Goal: Information Seeking & Learning: Learn about a topic

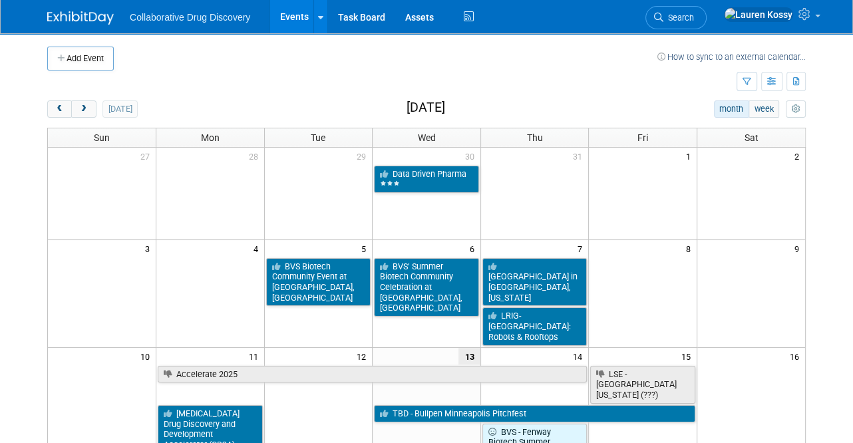
click at [734, 78] on td at bounding box center [392, 82] width 690 height 23
click at [742, 79] on button "button" at bounding box center [747, 81] width 21 height 19
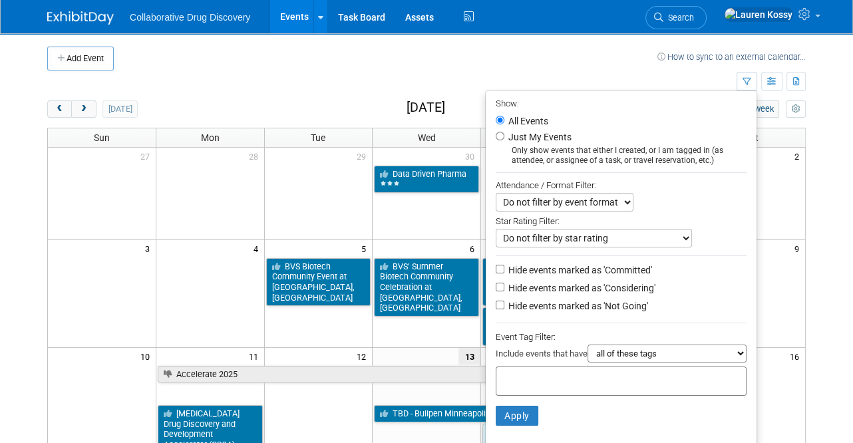
click at [577, 154] on div "Only show events that either I created, or I am tagged in (as attendee, or assi…" at bounding box center [621, 156] width 251 height 20
click at [496, 138] on input "Just My Events" at bounding box center [500, 136] width 9 height 9
radio input "true"
click at [511, 418] on button "Apply" at bounding box center [517, 416] width 43 height 20
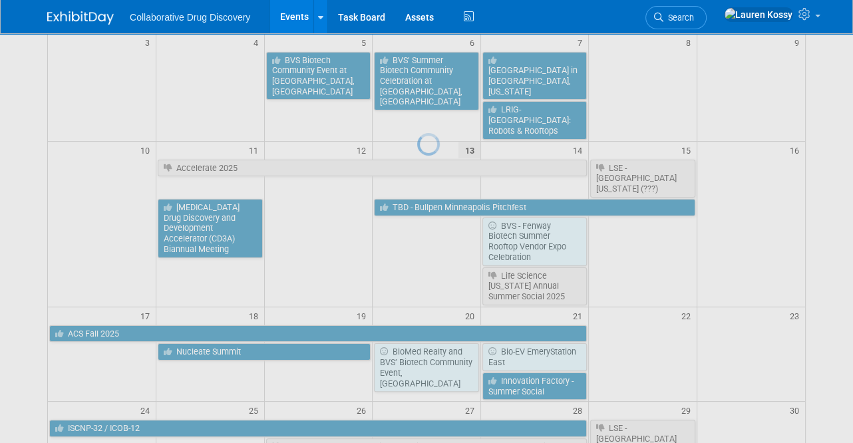
scroll to position [211, 0]
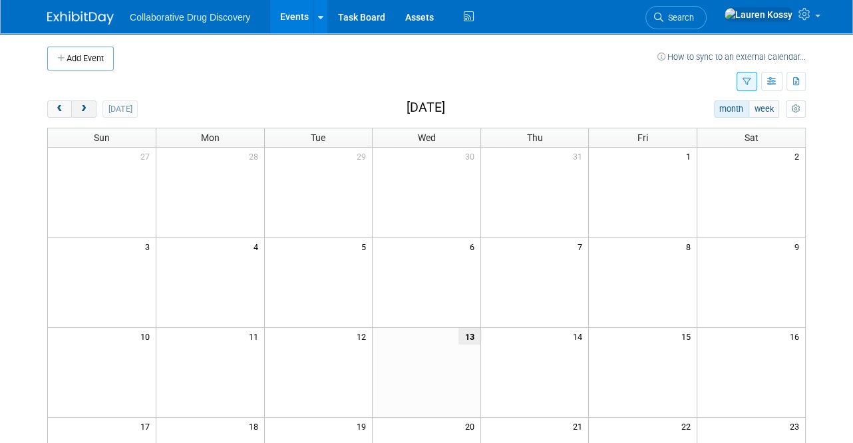
click at [92, 112] on button "next" at bounding box center [83, 109] width 25 height 17
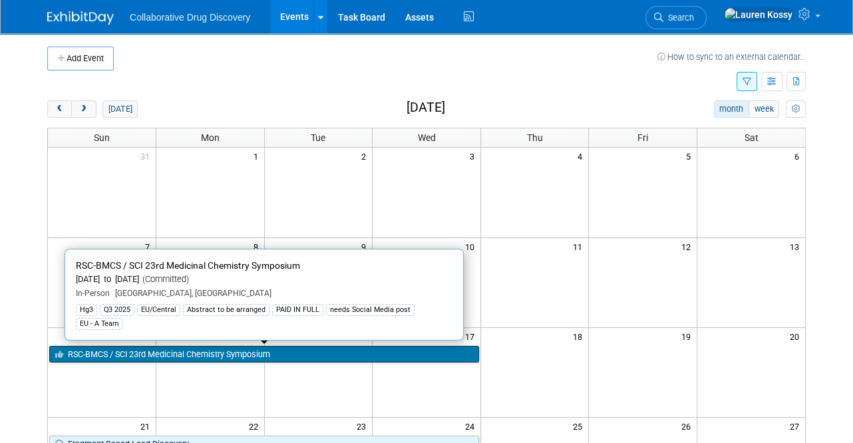
click at [320, 358] on link "RSC-BMCS / SCI 23rd Medicinal Chemistry Symposium" at bounding box center [264, 354] width 430 height 17
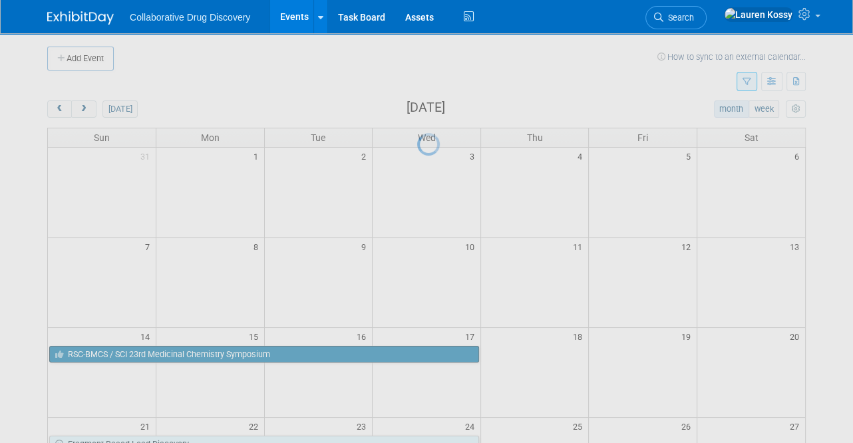
click at [417, 358] on div at bounding box center [426, 221] width 19 height 443
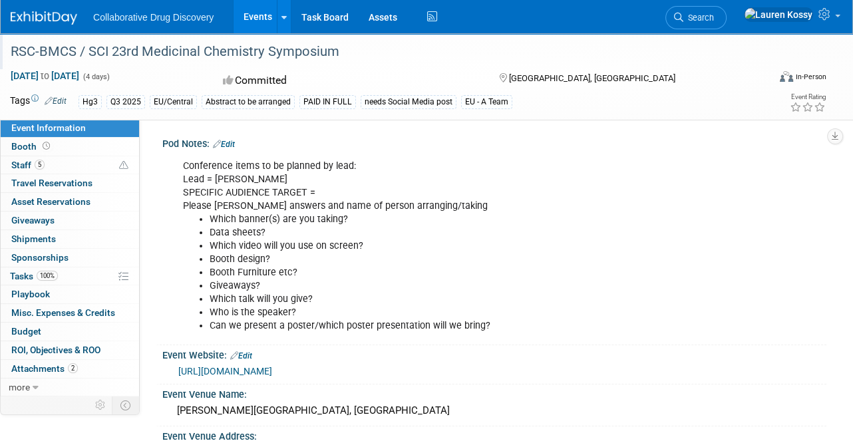
drag, startPoint x: 353, startPoint y: 53, endPoint x: 10, endPoint y: 46, distance: 342.9
click at [10, 46] on div "RSC-BMCS / SCI 23rd Medicinal Chemistry Symposium" at bounding box center [381, 52] width 751 height 24
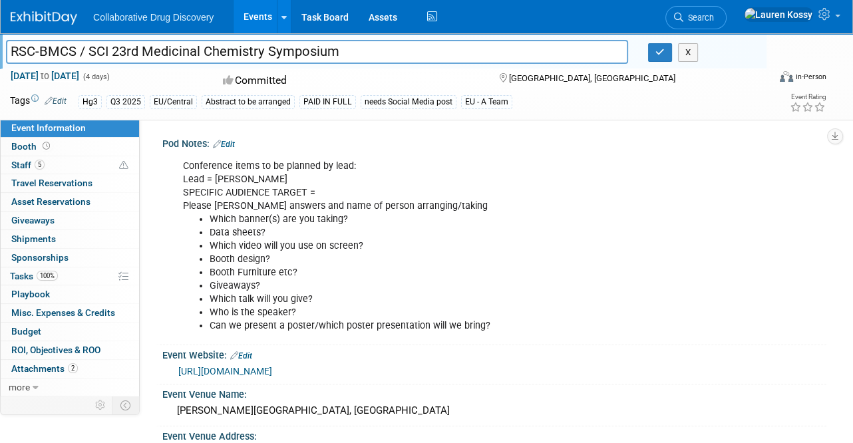
click at [10, 46] on input "RSC-BMCS / SCI 23rd Medicinal Chemistry Symposium" at bounding box center [317, 51] width 622 height 23
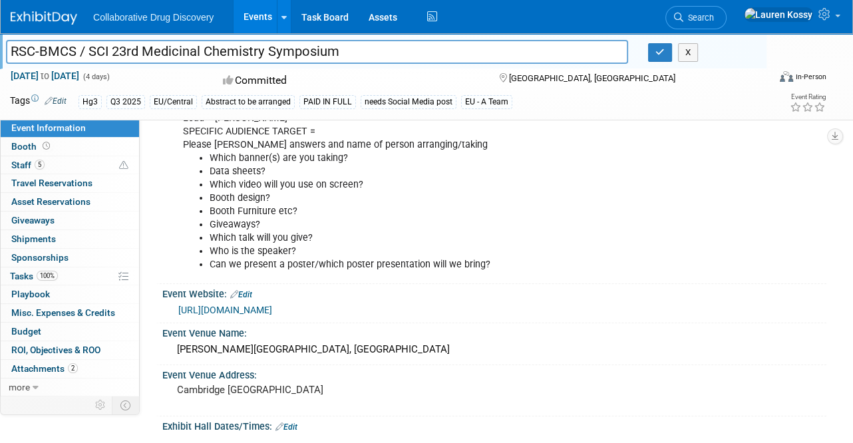
click at [155, 230] on div "Pod Notes: Edit Conference items to be planned by lead: Lead = Mariana SPECIFIC…" at bounding box center [483, 196] width 687 height 277
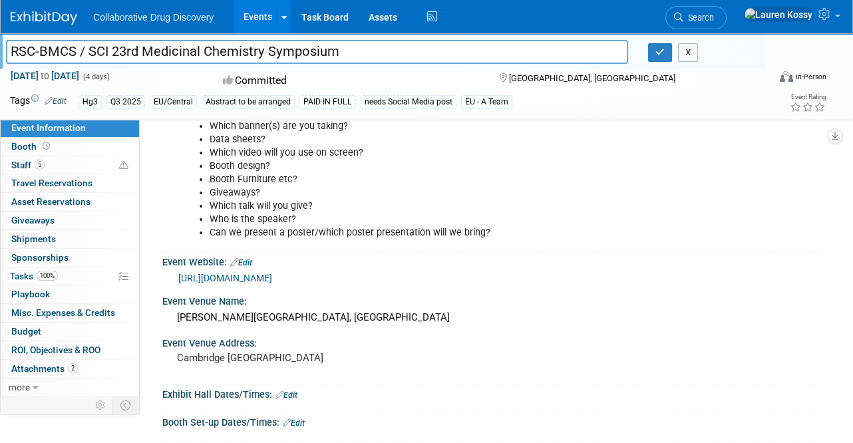
scroll to position [95, 0]
click at [219, 277] on link "https://www.rscbmcs.org/events/cammedchem25/" at bounding box center [225, 277] width 94 height 11
click at [164, 234] on div "Conference items to be planned by lead: Lead = Mariana SPECIFIC AUDIENCE TARGET…" at bounding box center [494, 151] width 664 height 192
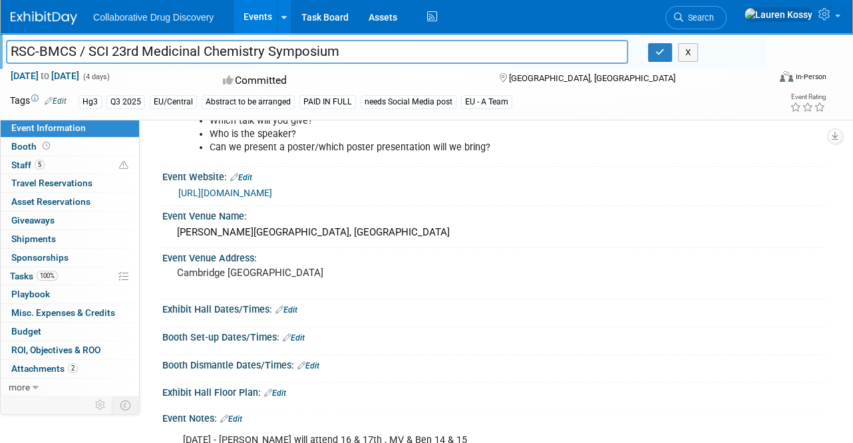
scroll to position [374, 0]
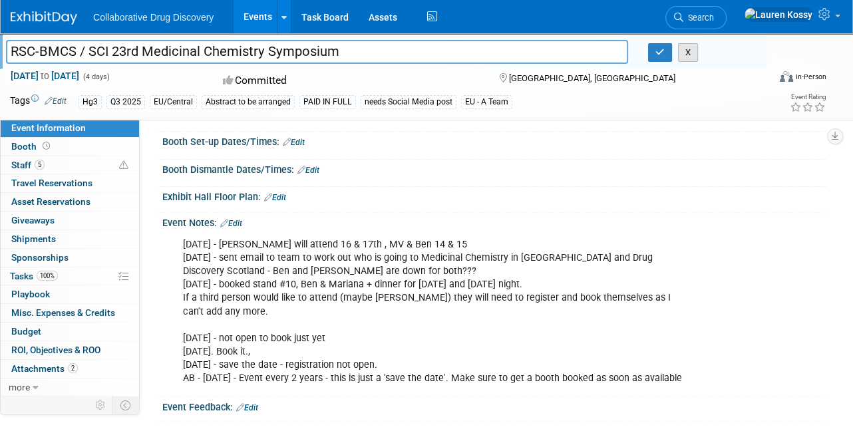
click at [698, 56] on button "X" at bounding box center [688, 52] width 21 height 19
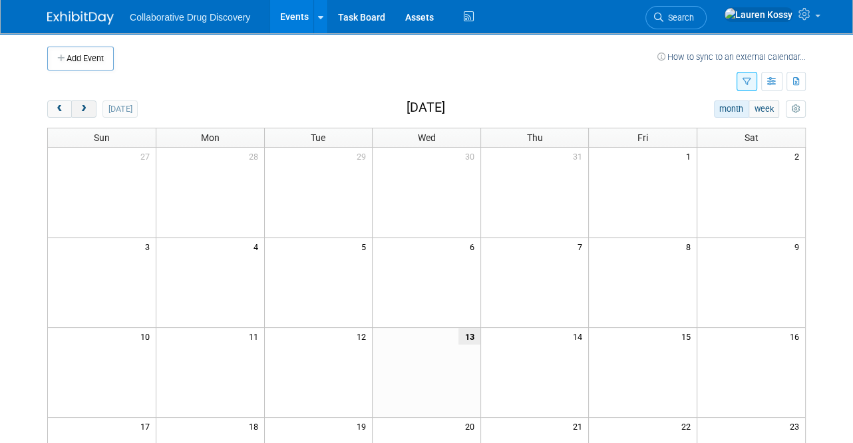
click at [84, 104] on button "next" at bounding box center [83, 109] width 25 height 17
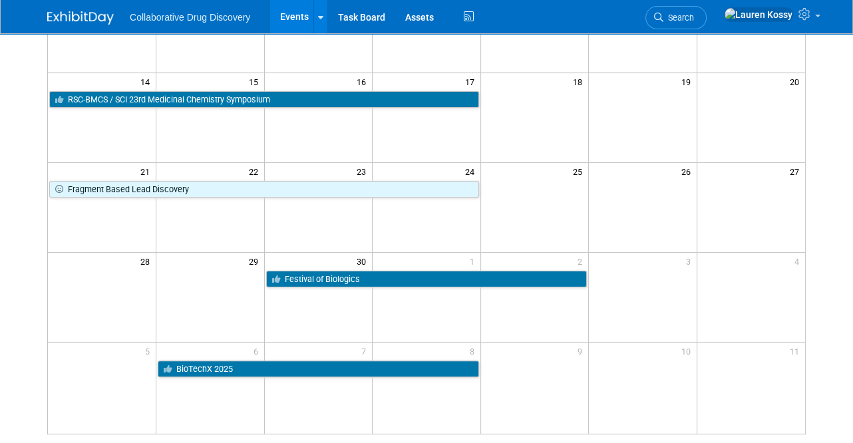
scroll to position [258, 0]
